Goal: Task Accomplishment & Management: Use online tool/utility

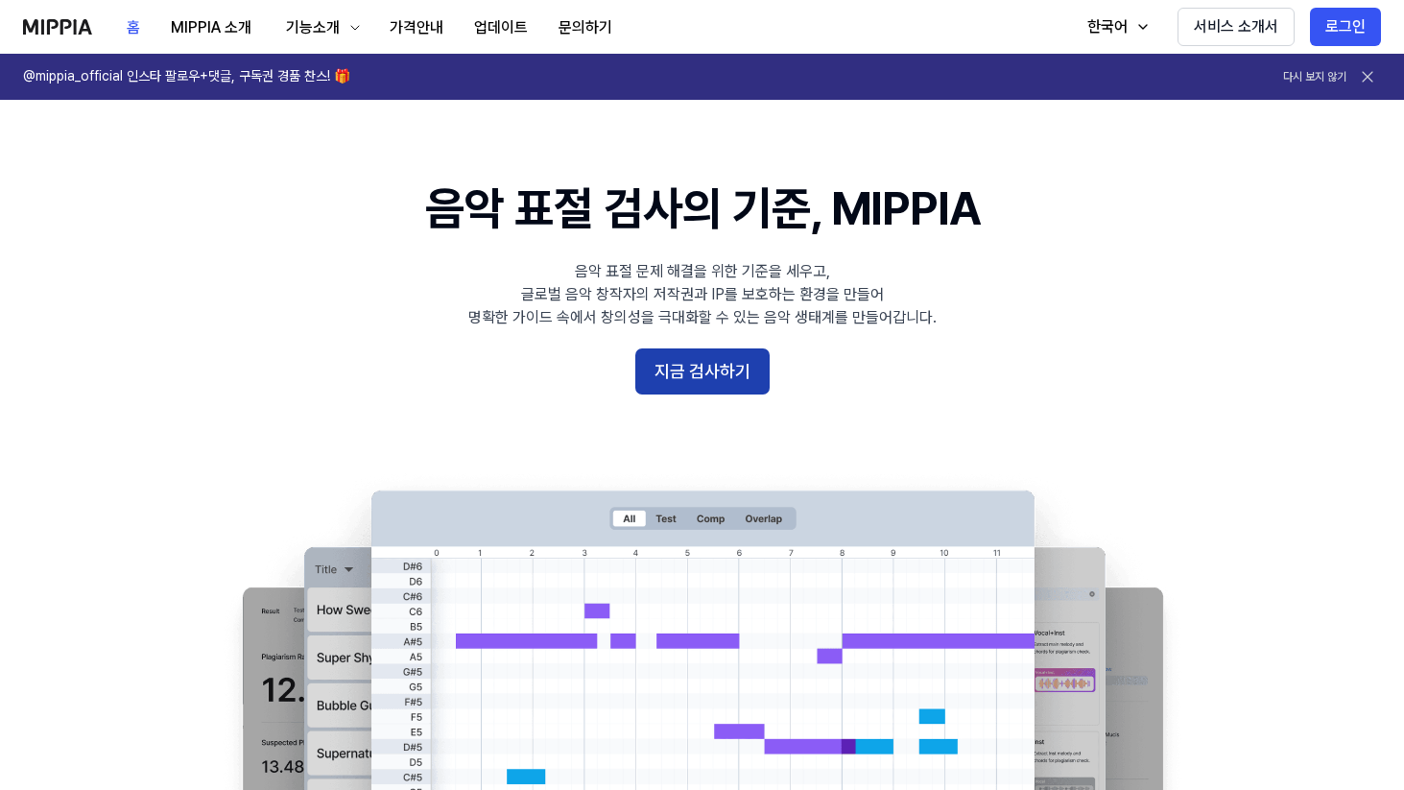
click at [734, 361] on button "지금 검사하기" at bounding box center [702, 371] width 134 height 46
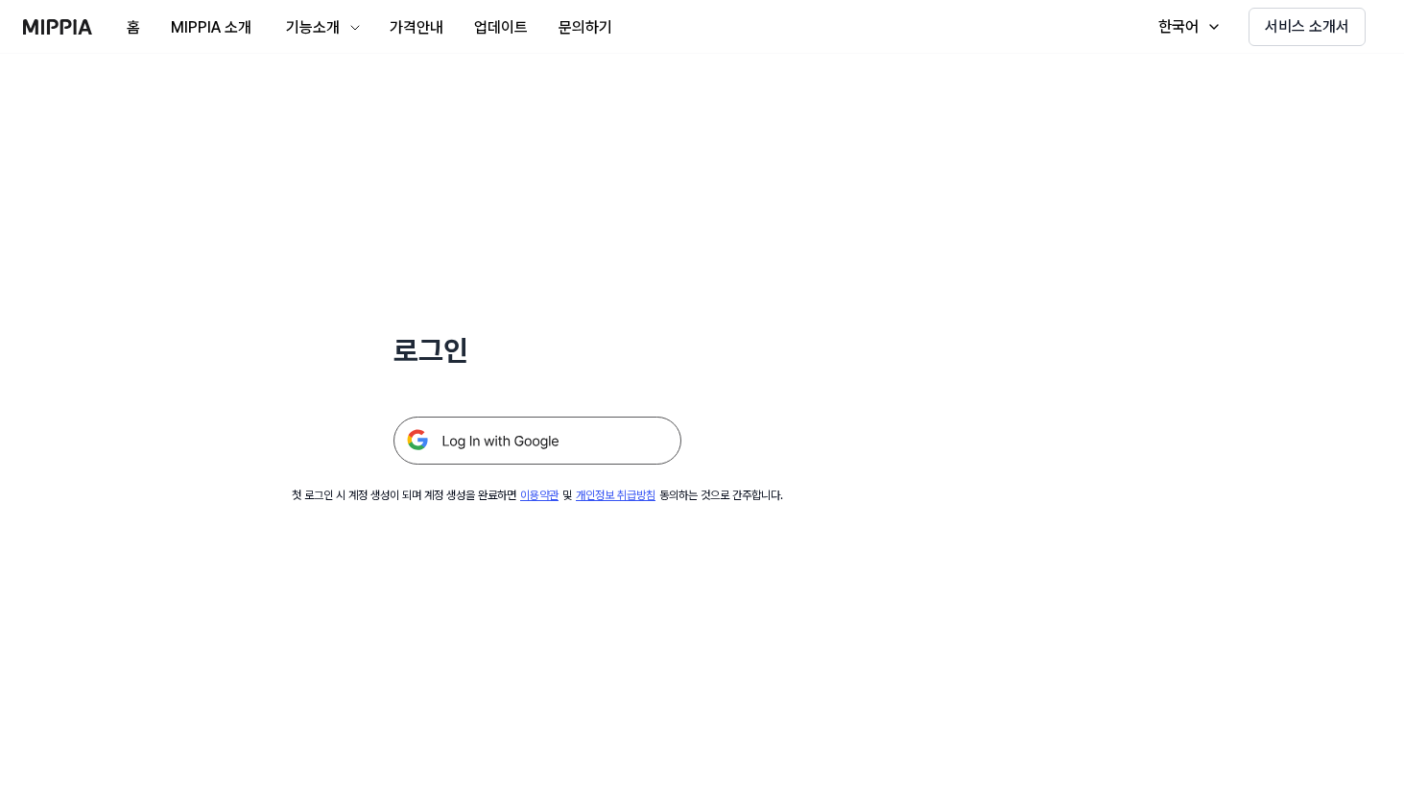
click at [591, 442] on img at bounding box center [538, 441] width 288 height 48
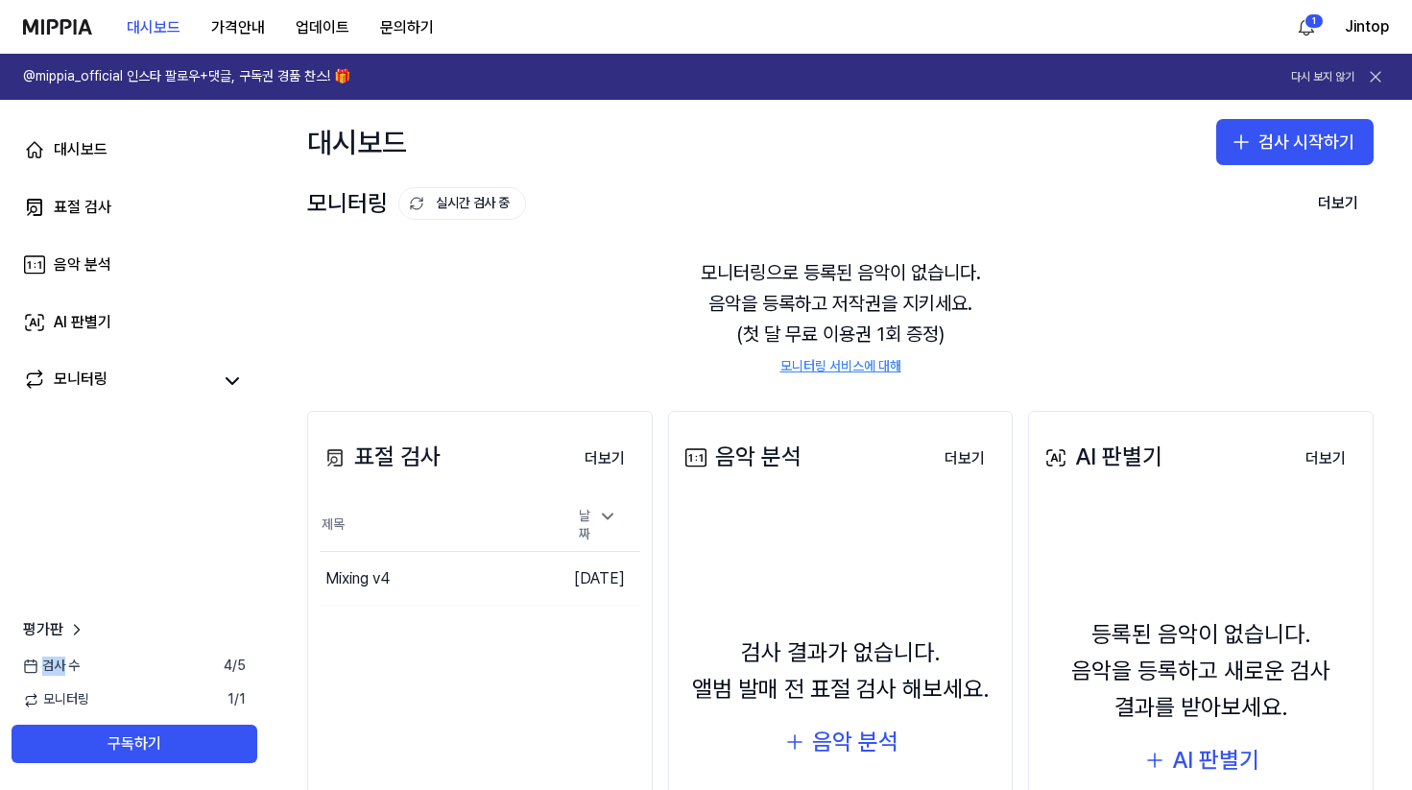
drag, startPoint x: 61, startPoint y: 666, endPoint x: 33, endPoint y: 667, distance: 28.8
click at [33, 667] on span "검사 수" at bounding box center [51, 666] width 57 height 19
click at [33, 667] on icon at bounding box center [30, 665] width 15 height 15
drag, startPoint x: 47, startPoint y: 662, endPoint x: 95, endPoint y: 662, distance: 48.0
click at [96, 662] on div "검사 수 4 / 5" at bounding box center [134, 666] width 269 height 19
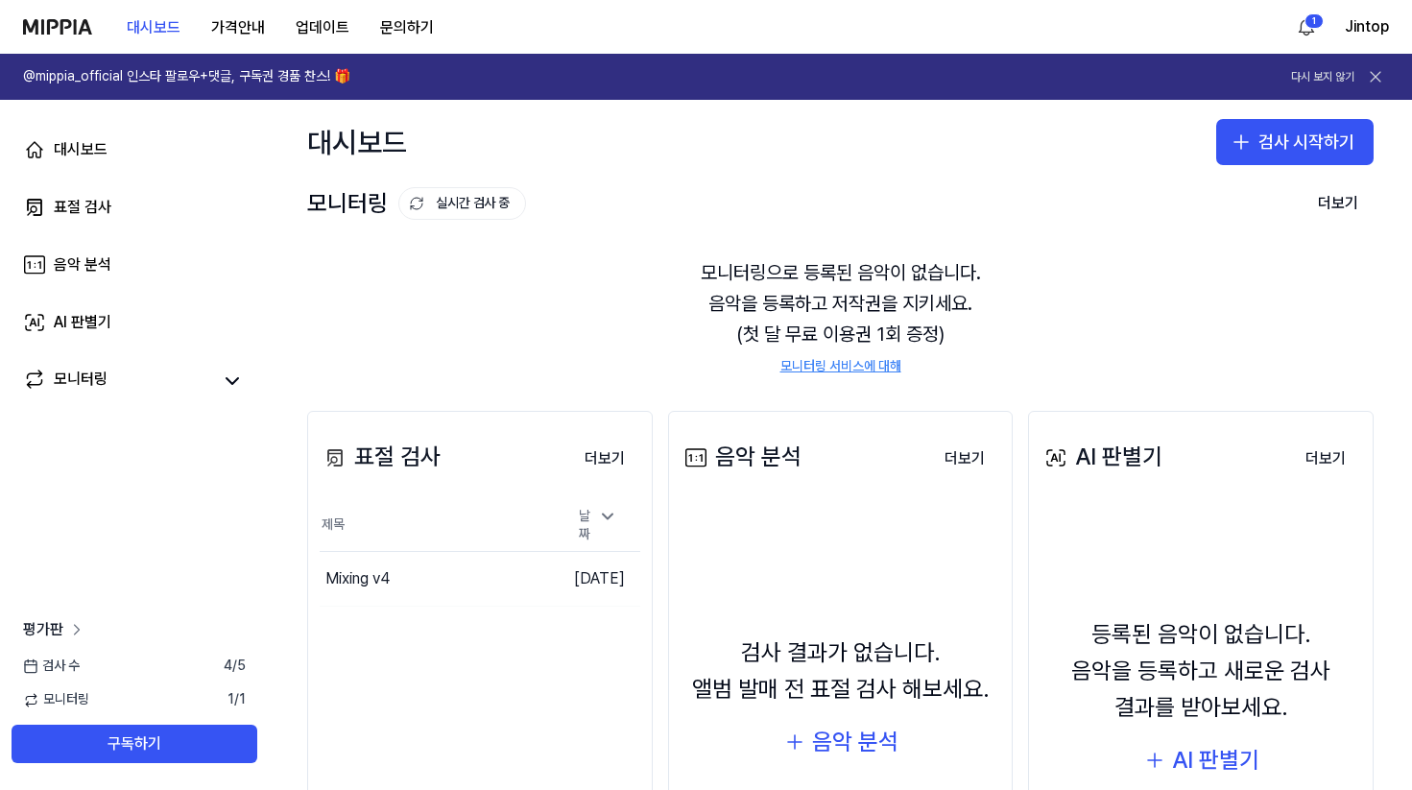
click at [80, 637] on icon at bounding box center [76, 629] width 19 height 19
click at [87, 164] on link "대시보드" at bounding box center [135, 150] width 246 height 46
click at [115, 216] on link "표절 검사" at bounding box center [135, 207] width 246 height 46
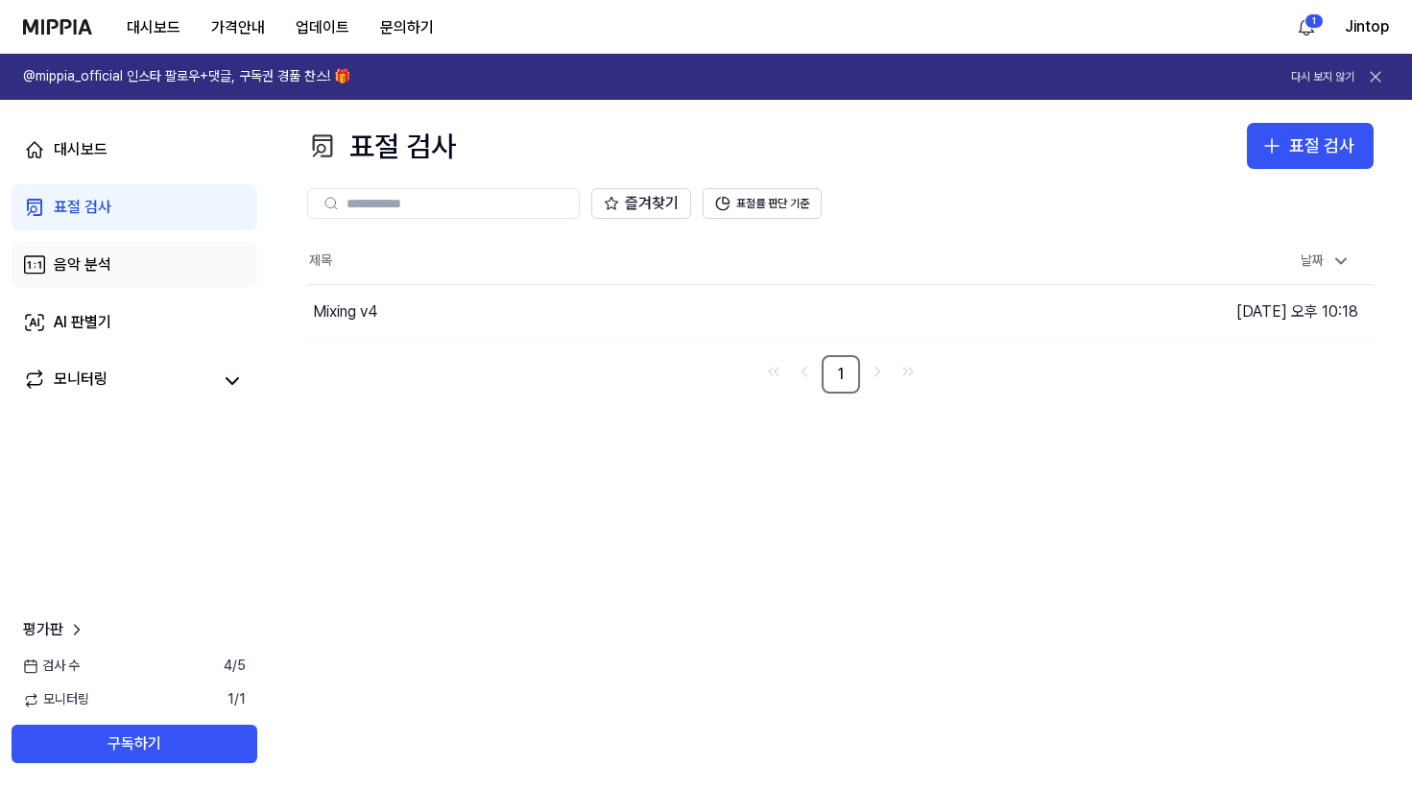
click at [114, 255] on link "음악 분석" at bounding box center [135, 265] width 246 height 46
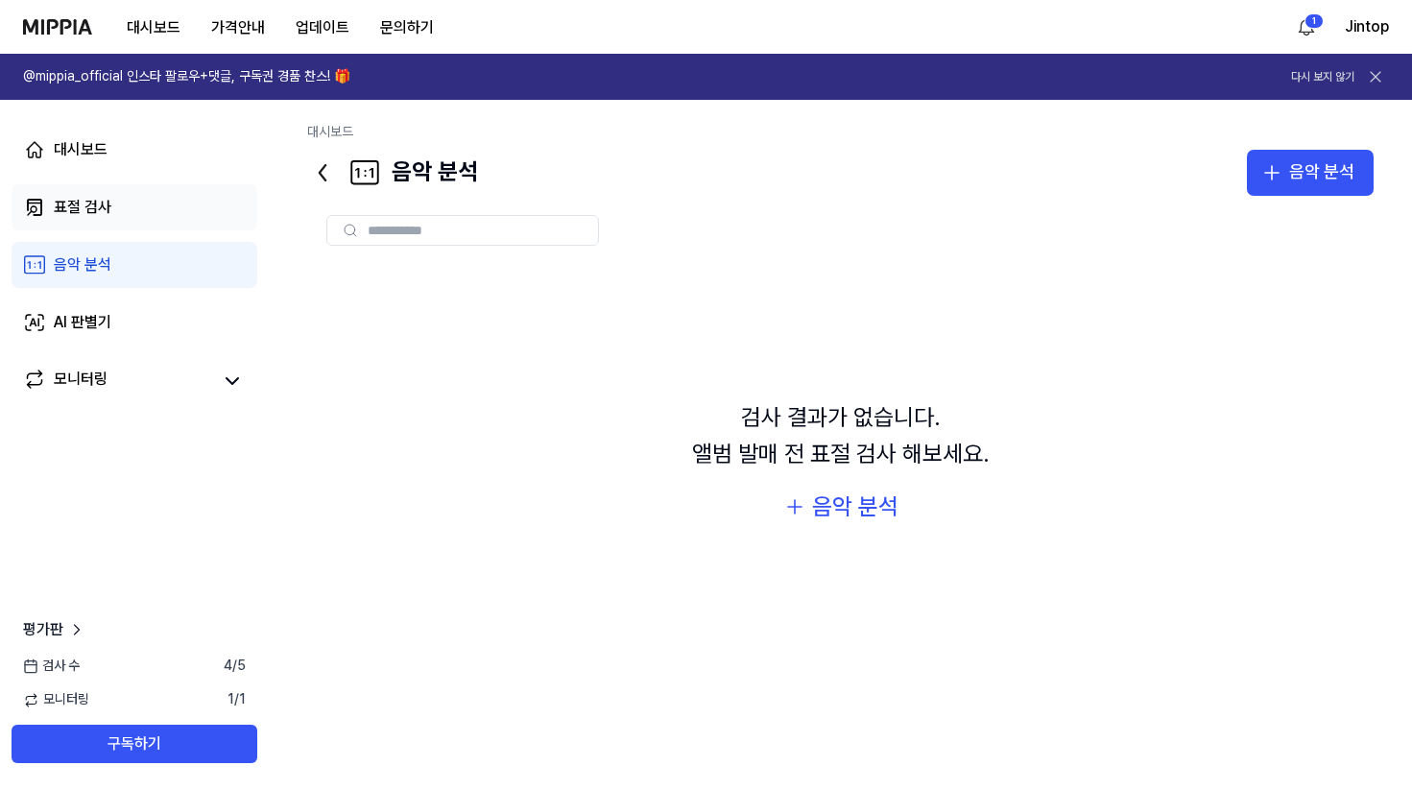
click at [122, 203] on link "표절 검사" at bounding box center [135, 207] width 246 height 46
